Goal: Task Accomplishment & Management: Complete application form

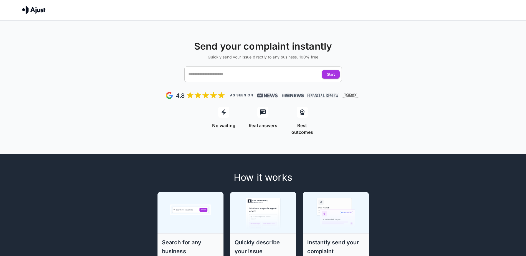
click at [250, 78] on input "text" at bounding box center [258, 74] width 142 height 11
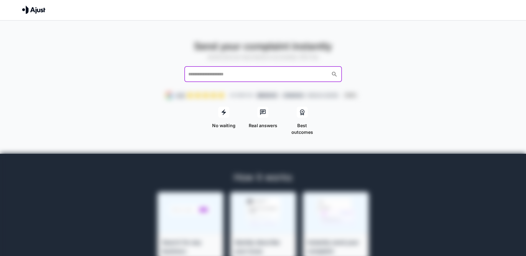
click at [248, 77] on input "text" at bounding box center [258, 74] width 142 height 11
click at [189, 132] on div "Send your complaint instantly Quickly send your issue directly to any business,…" at bounding box center [263, 216] width 526 height 390
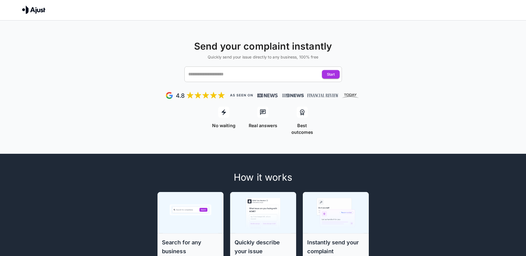
click at [253, 67] on div "​" at bounding box center [263, 75] width 158 height 16
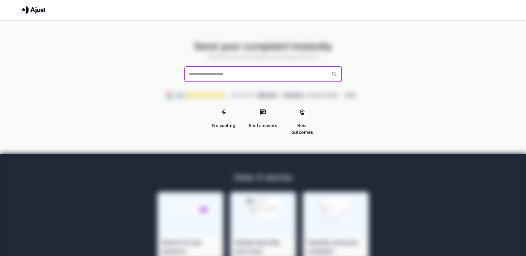
click at [252, 67] on div "​" at bounding box center [263, 75] width 158 height 16
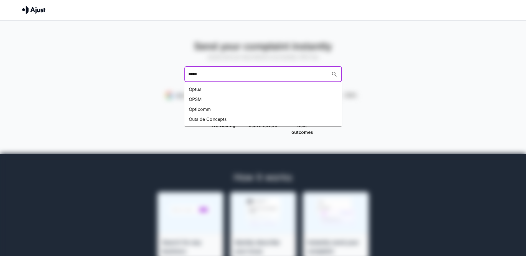
type input "*****"
click at [247, 62] on div "Send your complaint instantly Quickly send your issue directly to any business,…" at bounding box center [263, 61] width 526 height 42
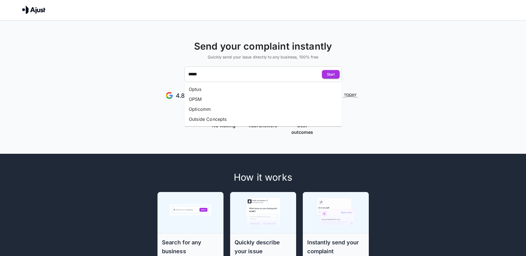
click at [221, 87] on li "Optus" at bounding box center [263, 89] width 158 height 10
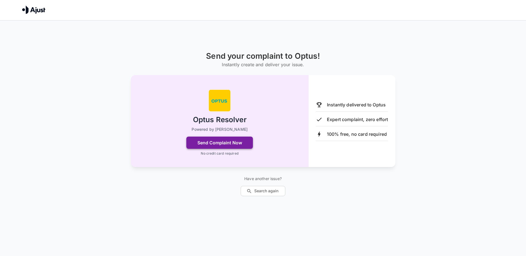
click at [227, 145] on button "Send Complaint Now" at bounding box center [219, 143] width 67 height 12
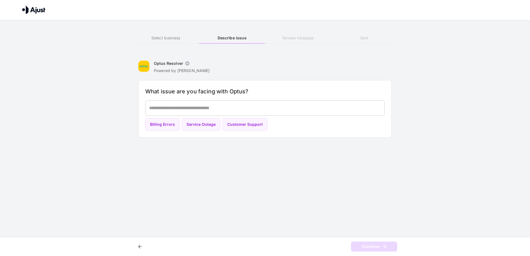
click at [214, 108] on textarea at bounding box center [265, 108] width 232 height 6
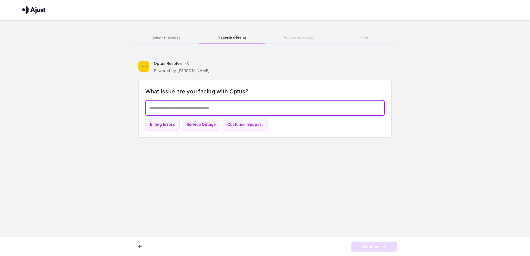
click at [187, 64] on icon "button" at bounding box center [187, 63] width 4 height 4
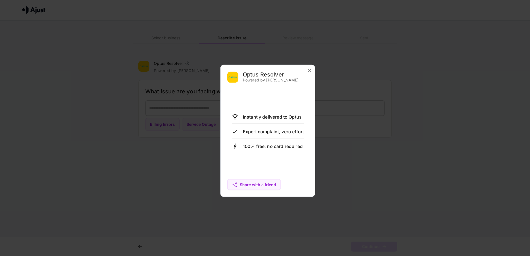
click at [187, 64] on div at bounding box center [265, 128] width 530 height 256
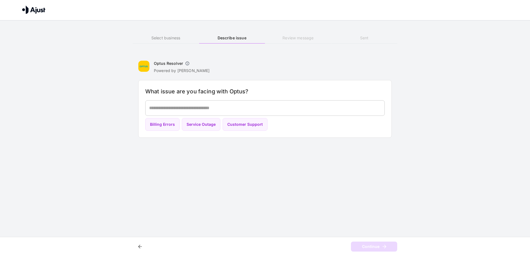
click at [23, 4] on div at bounding box center [143, 9] width 243 height 13
click at [29, 9] on img at bounding box center [33, 10] width 23 height 8
